Goal: Navigation & Orientation: Find specific page/section

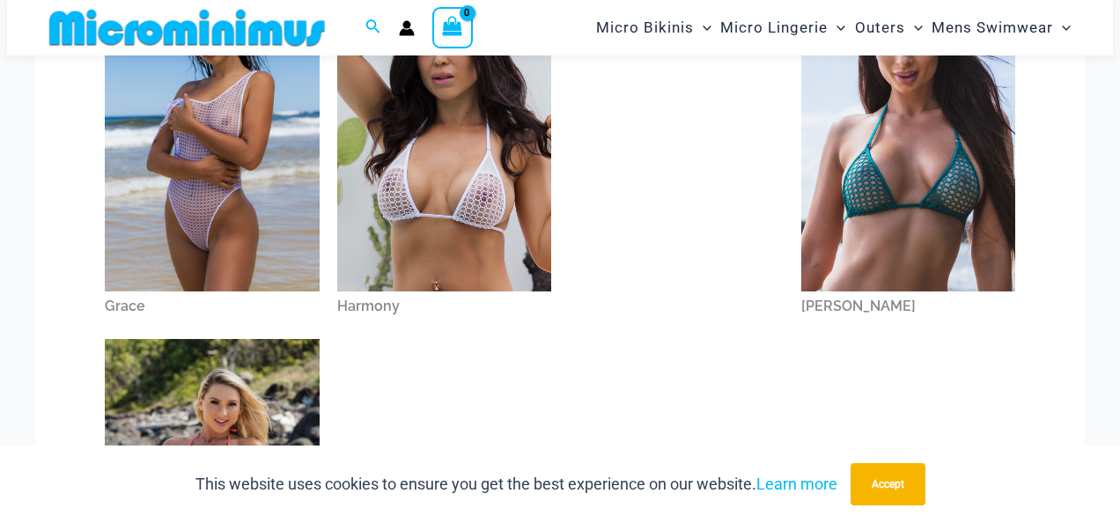
scroll to position [602, 0]
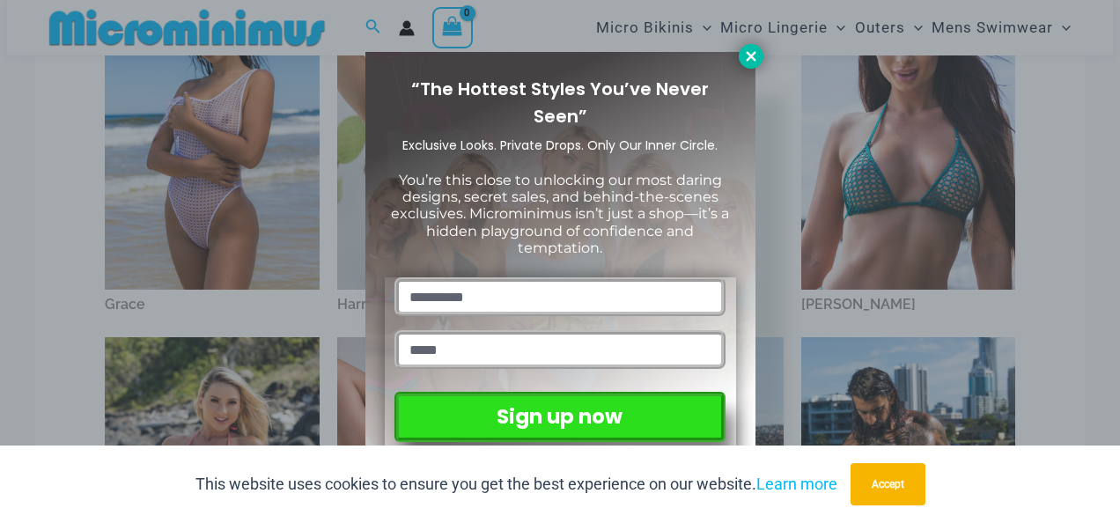
click at [757, 55] on icon at bounding box center [751, 56] width 16 height 16
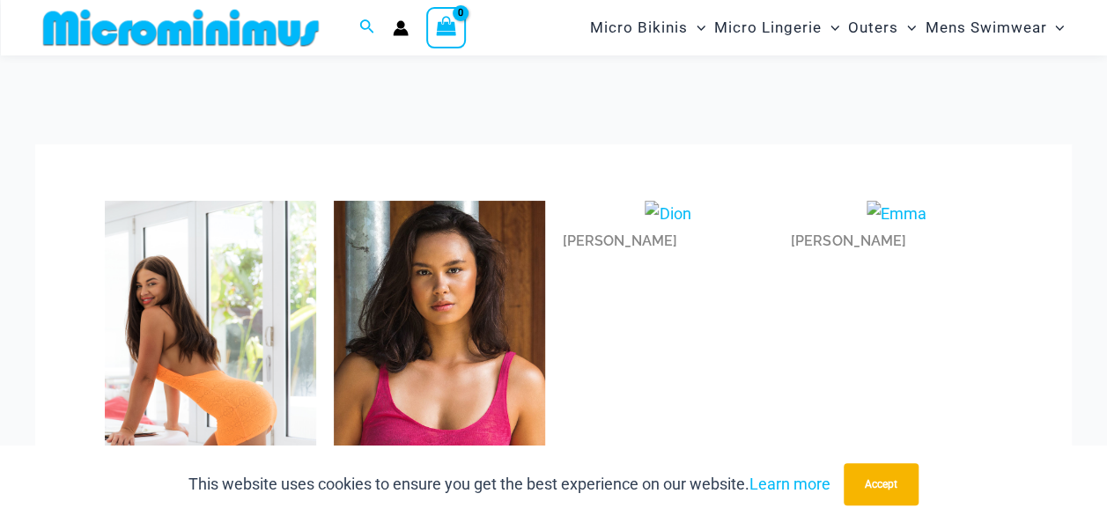
scroll to position [0, 0]
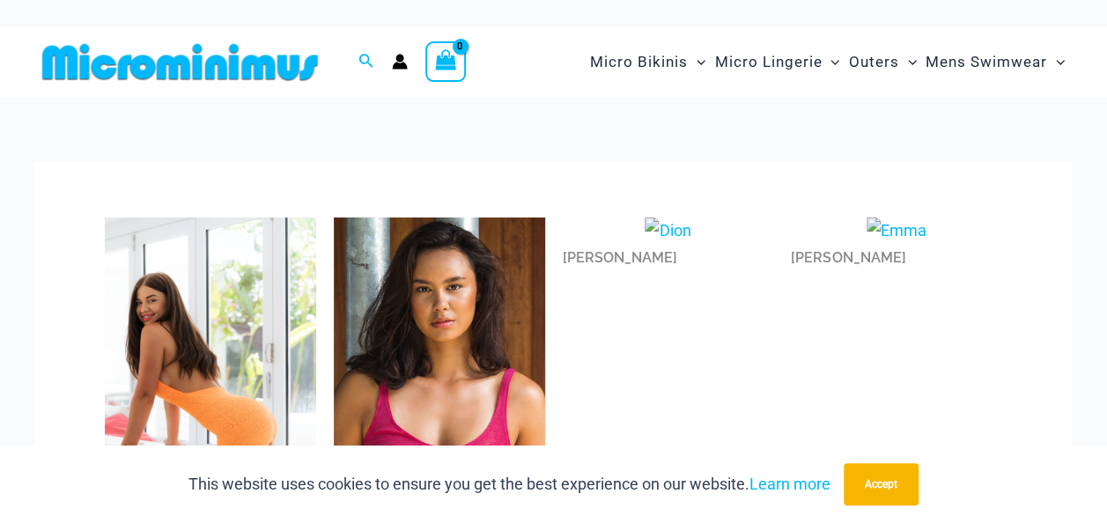
click at [225, 60] on img at bounding box center [180, 62] width 290 height 40
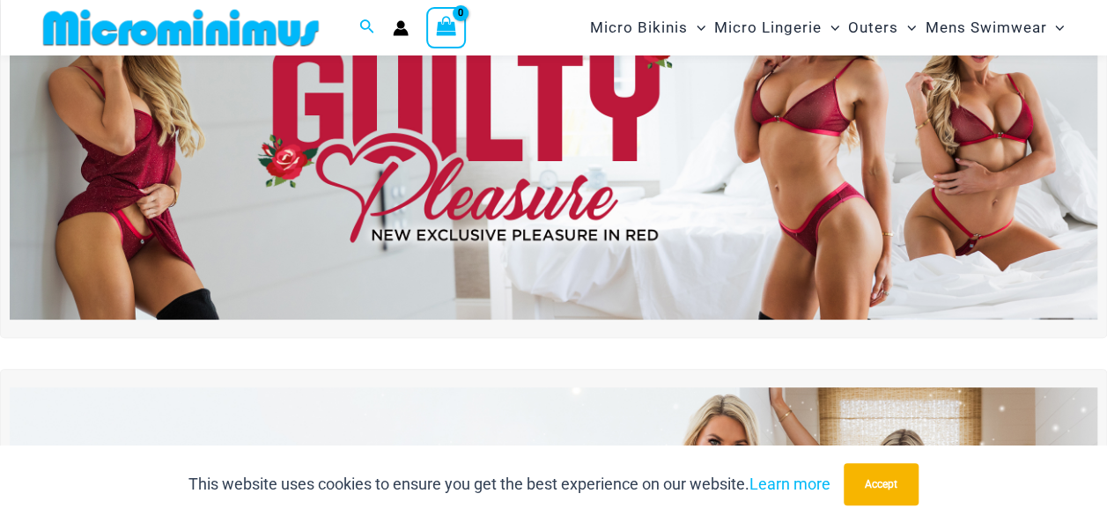
scroll to position [250, 0]
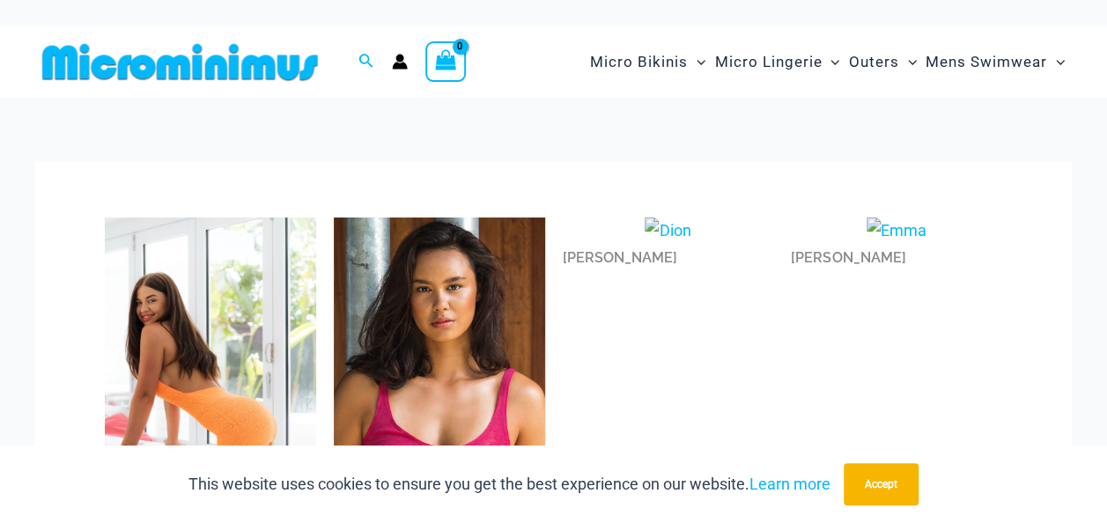
click at [228, 58] on img at bounding box center [180, 62] width 290 height 40
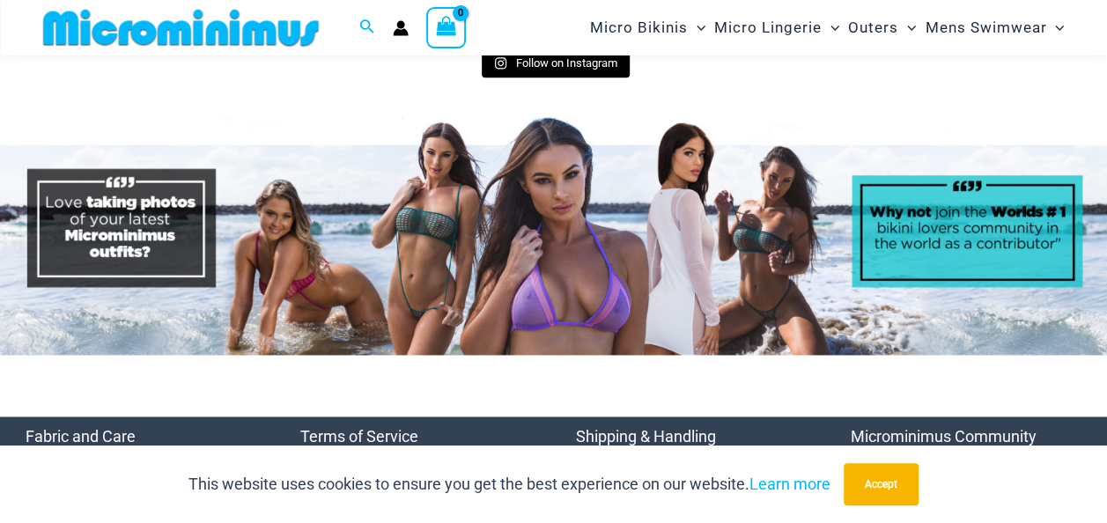
scroll to position [7910, 0]
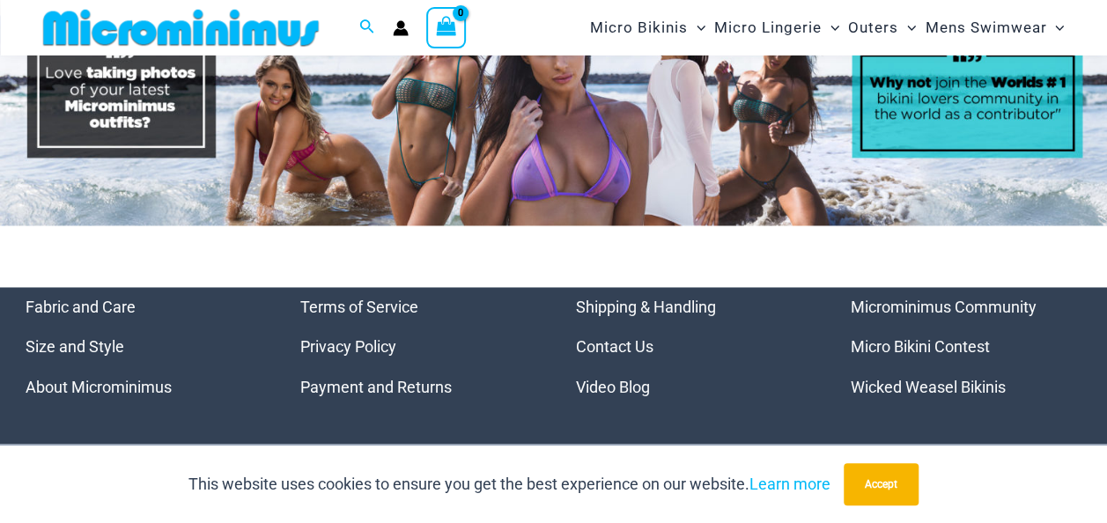
click at [888, 298] on link "Microminimus Community" at bounding box center [944, 307] width 186 height 18
